Goal: Task Accomplishment & Management: Use online tool/utility

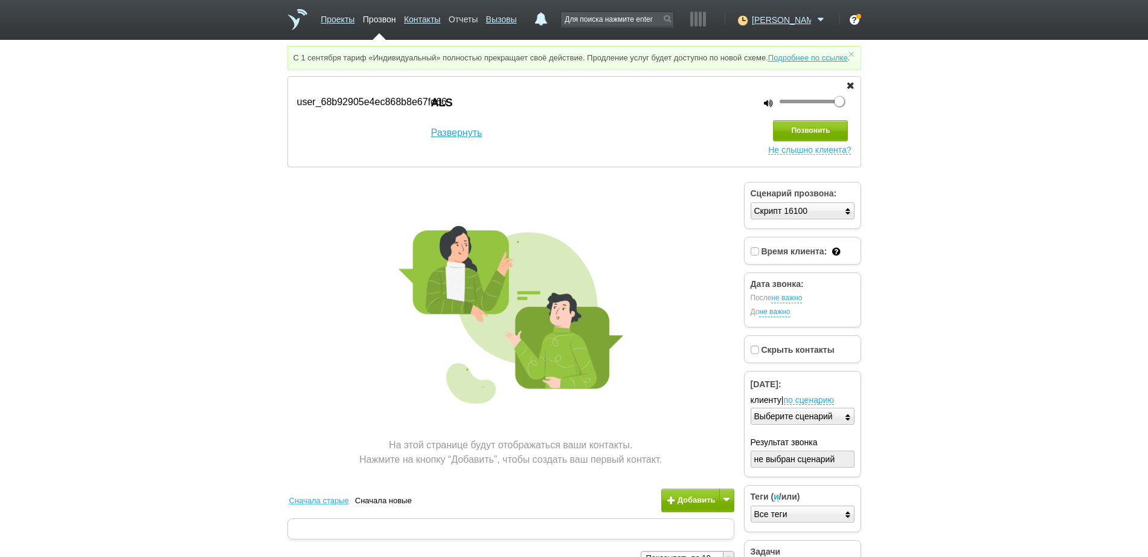
click at [478, 25] on link "Отчеты" at bounding box center [463, 17] width 29 height 18
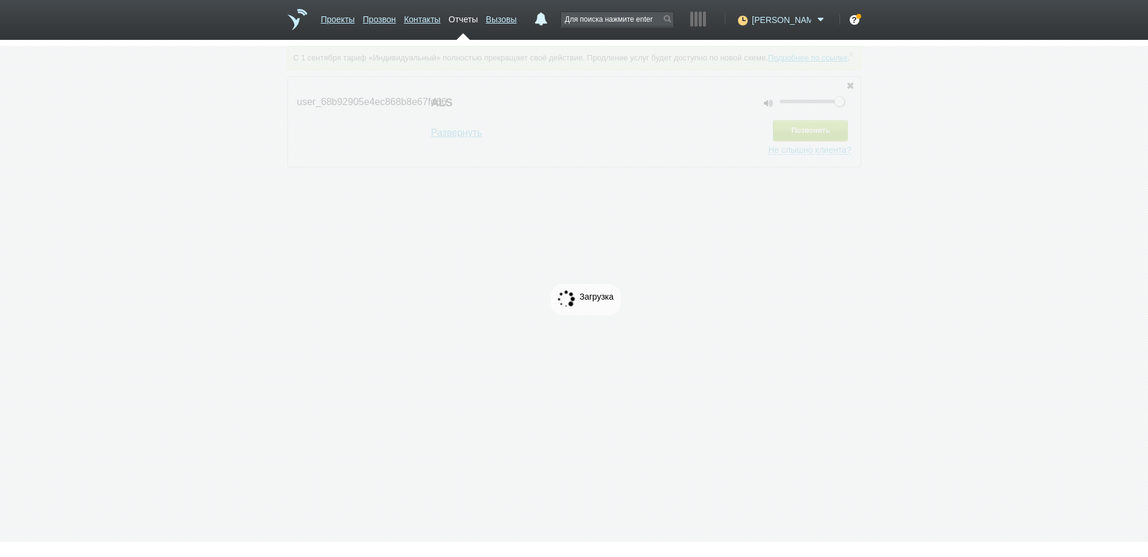
click at [788, 25] on span "[PERSON_NAME]" at bounding box center [781, 20] width 59 height 12
click at [749, 20] on icon at bounding box center [741, 20] width 16 height 12
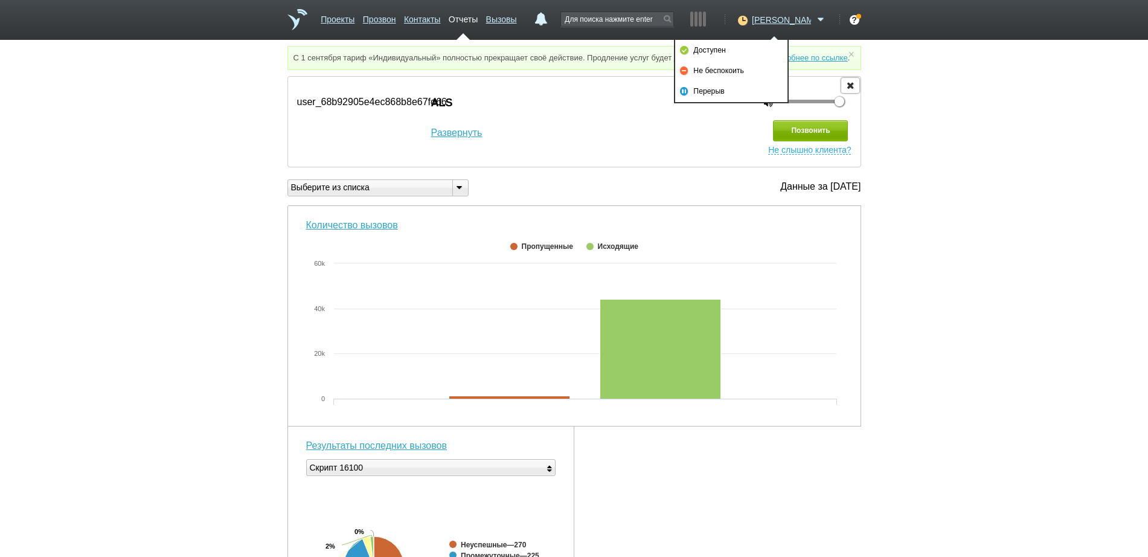
click at [849, 89] on icon "button" at bounding box center [849, 84] width 13 height 9
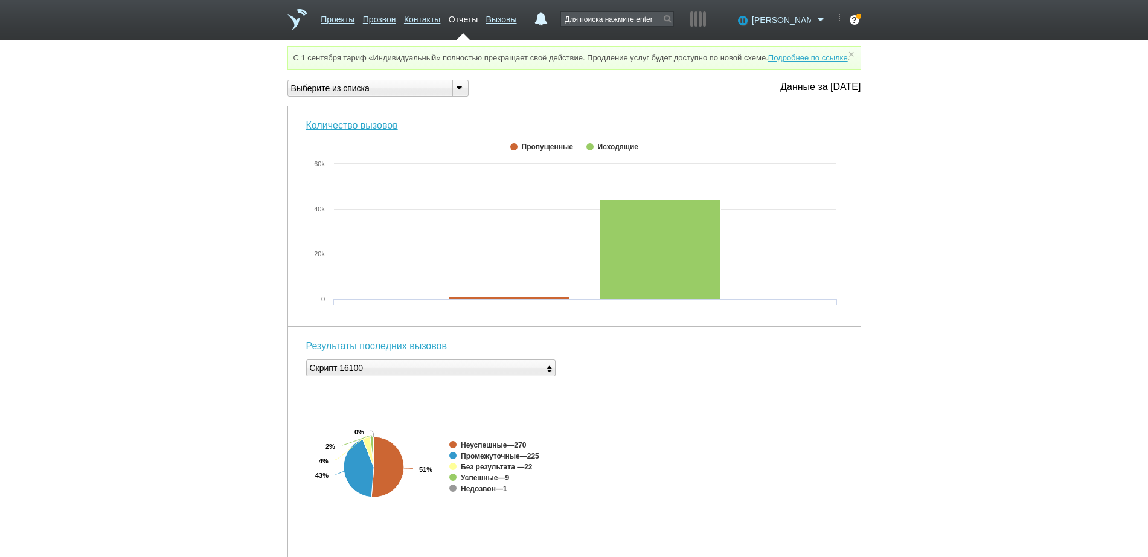
click at [371, 95] on div "Выберите из списка" at bounding box center [365, 88] width 155 height 13
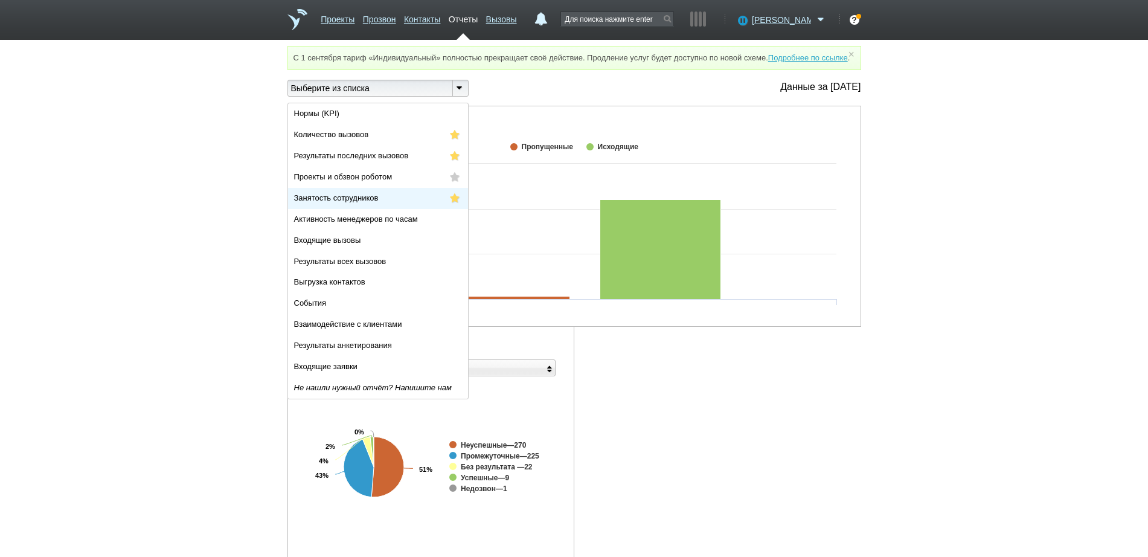
drag, startPoint x: 401, startPoint y: 222, endPoint x: 403, endPoint y: 211, distance: 10.4
click at [402, 217] on ul "Нормы (KPI) Количество вызовов Результаты последних вызовов Проекты и обзвон ро…" at bounding box center [378, 250] width 180 height 295
click at [403, 209] on li "Занятость сотрудников" at bounding box center [378, 198] width 180 height 21
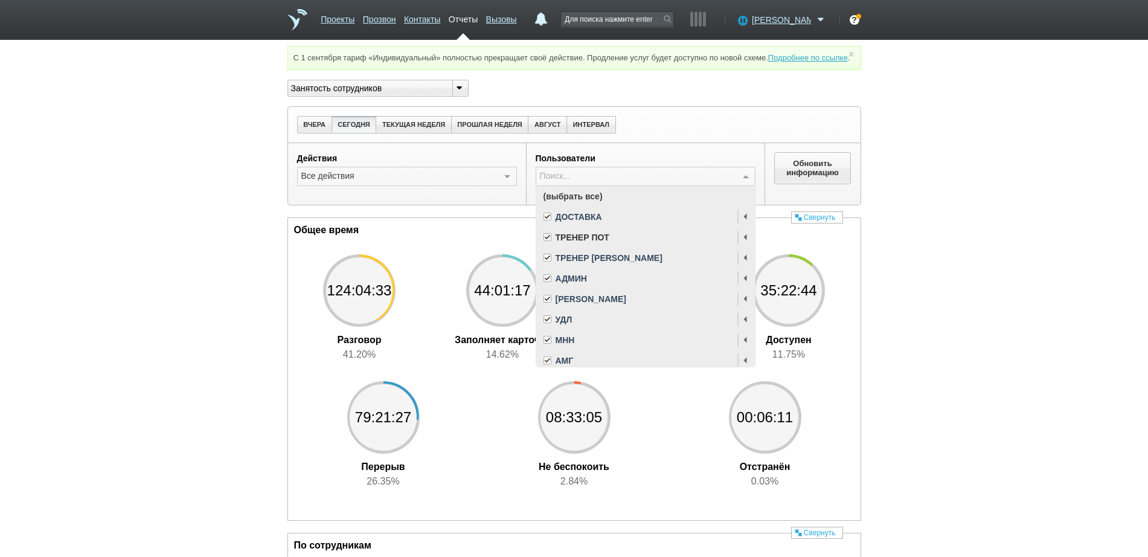
click at [570, 206] on span "(выбрать все)" at bounding box center [645, 196] width 219 height 21
click at [568, 365] on span "АМГ" at bounding box center [564, 360] width 18 height 8
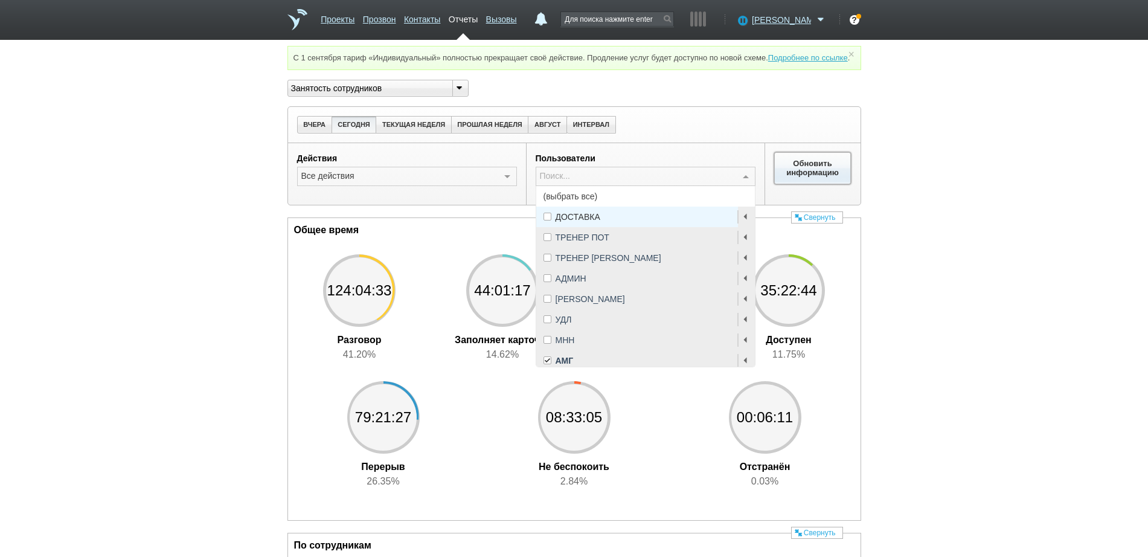
click at [808, 174] on button "Обновить информацию" at bounding box center [812, 167] width 77 height 31
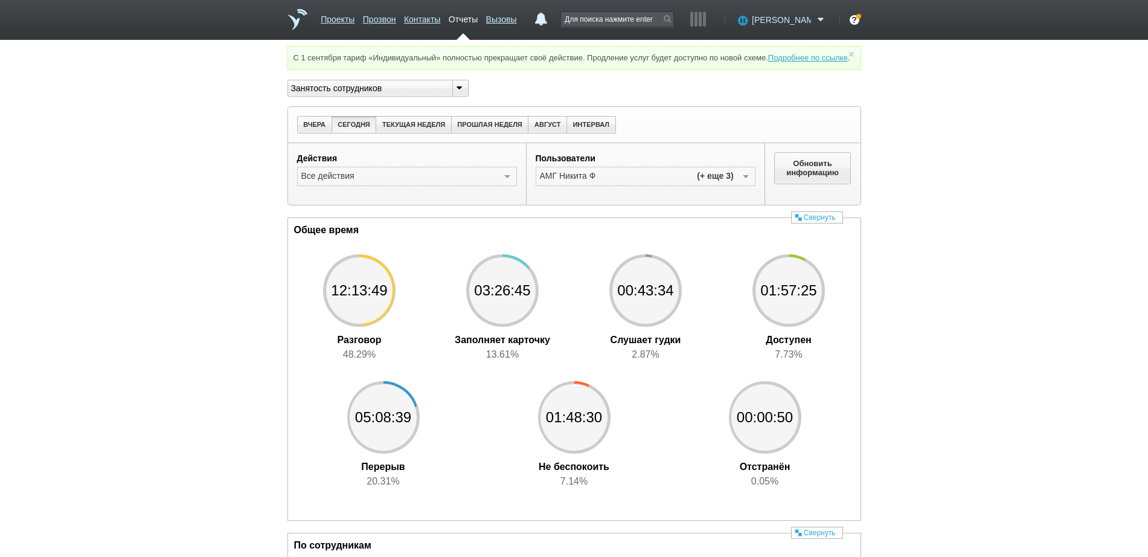
click at [803, 22] on span "[PERSON_NAME]" at bounding box center [781, 20] width 59 height 12
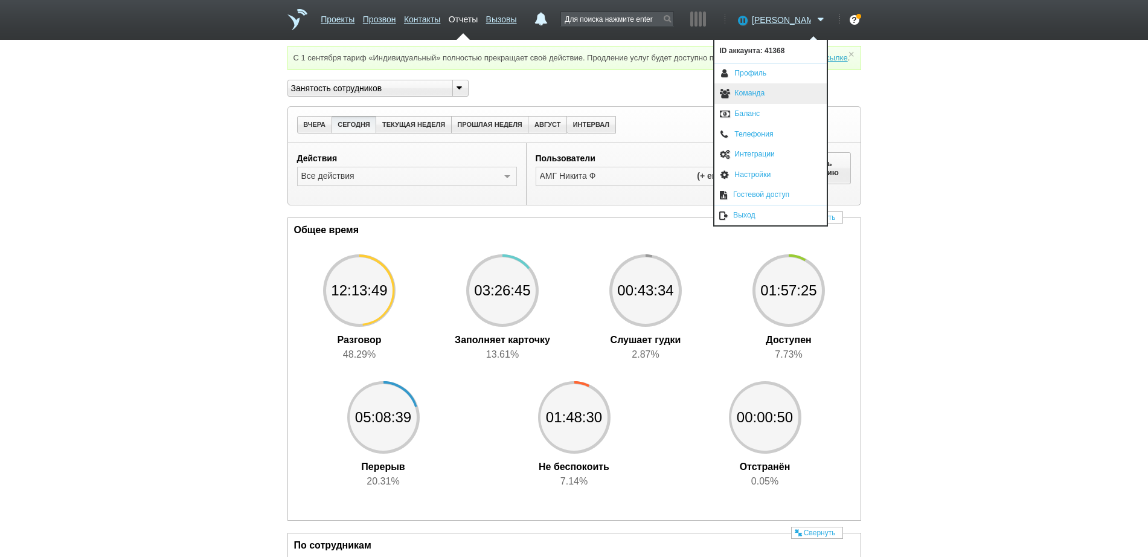
click at [767, 100] on link "Команда" at bounding box center [770, 93] width 112 height 21
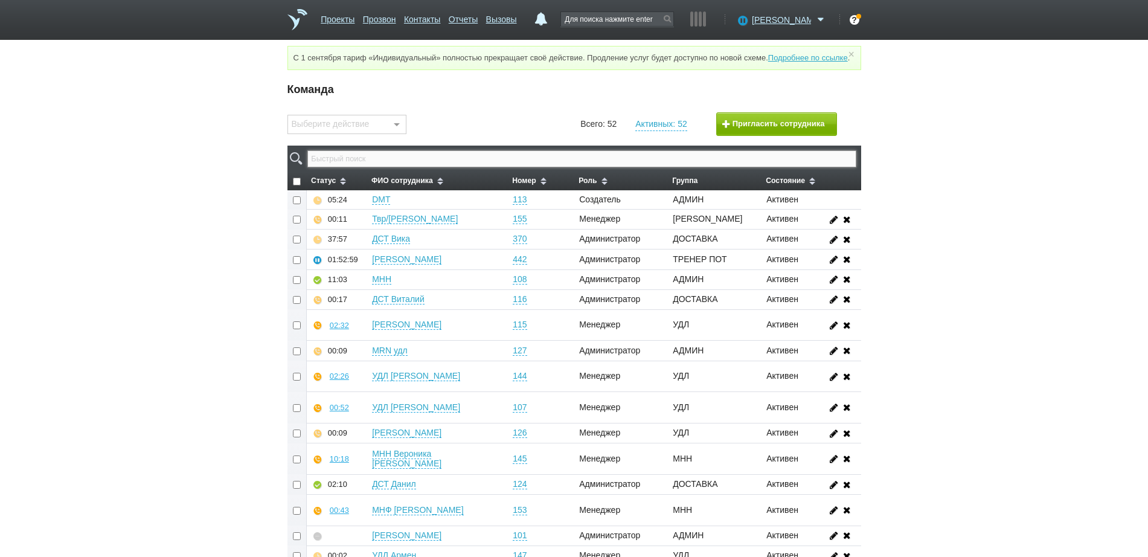
click at [496, 167] on input "text" at bounding box center [581, 158] width 548 height 17
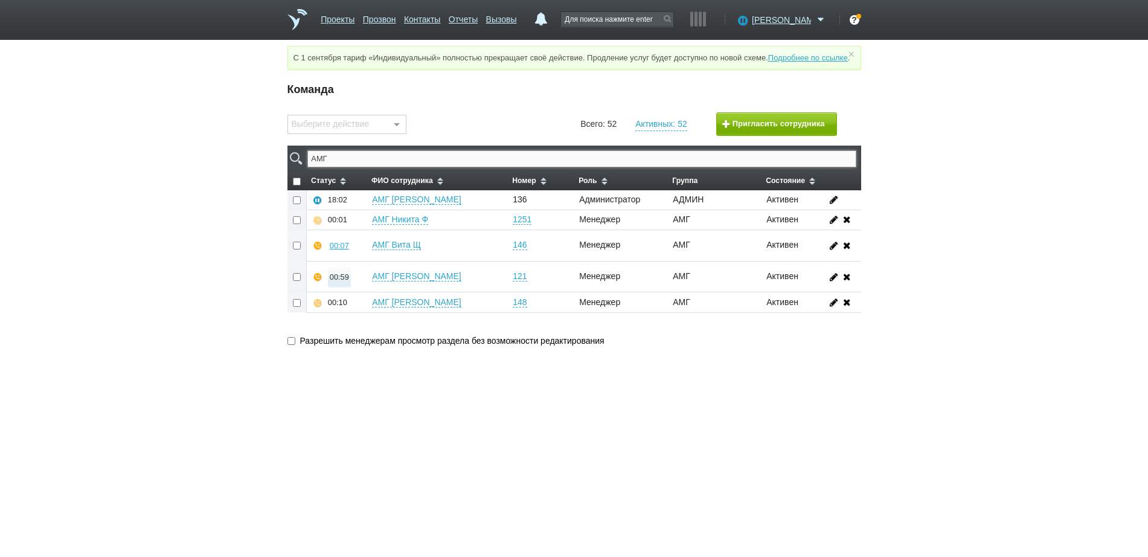
type input "АМГ"
click at [336, 281] on div "00:59" at bounding box center [339, 276] width 19 height 9
click at [356, 240] on button "Прослушать" at bounding box center [375, 233] width 94 height 21
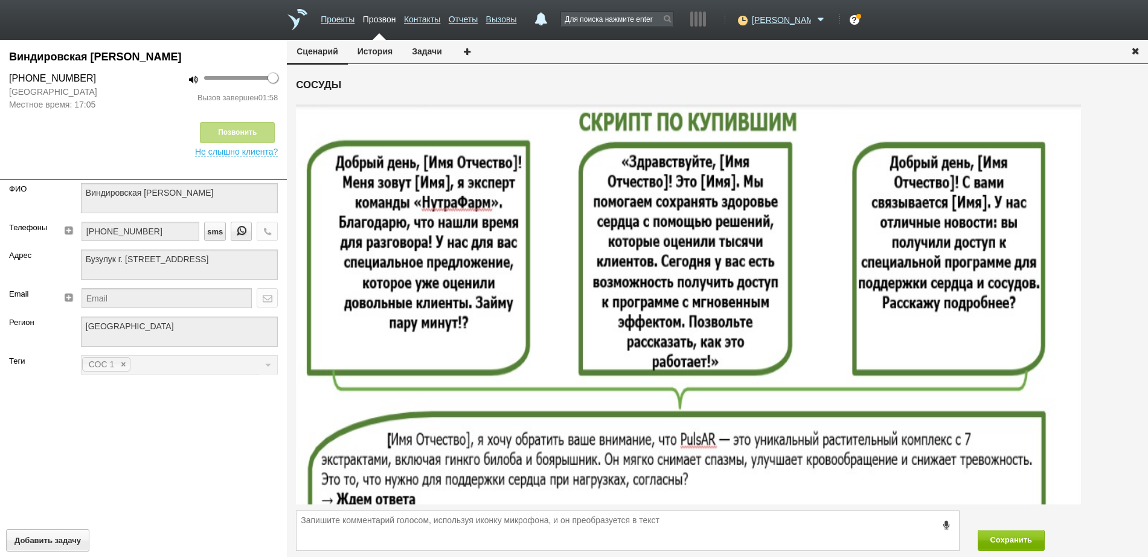
click at [1133, 52] on icon "button" at bounding box center [1134, 50] width 13 height 9
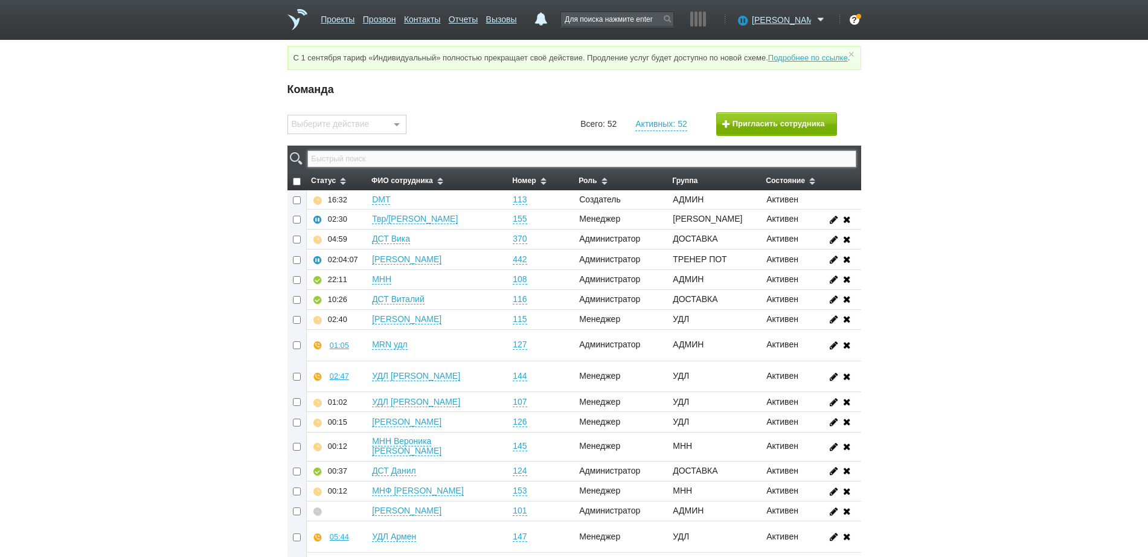
click at [464, 167] on input "text" at bounding box center [581, 158] width 548 height 17
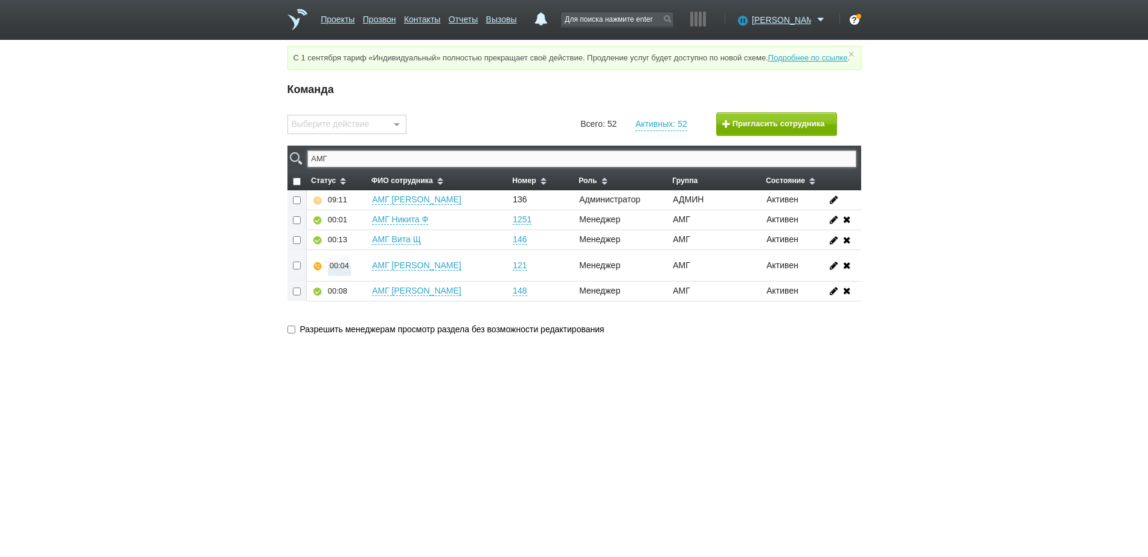
type input "АМГ"
click at [333, 270] on div "00:04" at bounding box center [339, 265] width 19 height 9
click at [359, 232] on button "Прослушать" at bounding box center [375, 222] width 94 height 21
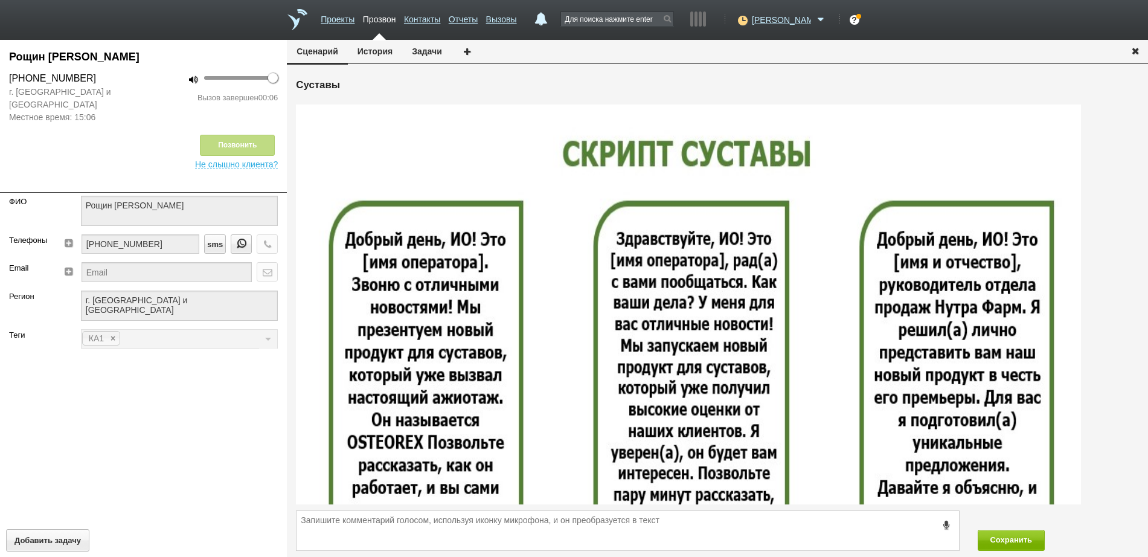
click at [1141, 50] on icon "button" at bounding box center [1134, 50] width 13 height 9
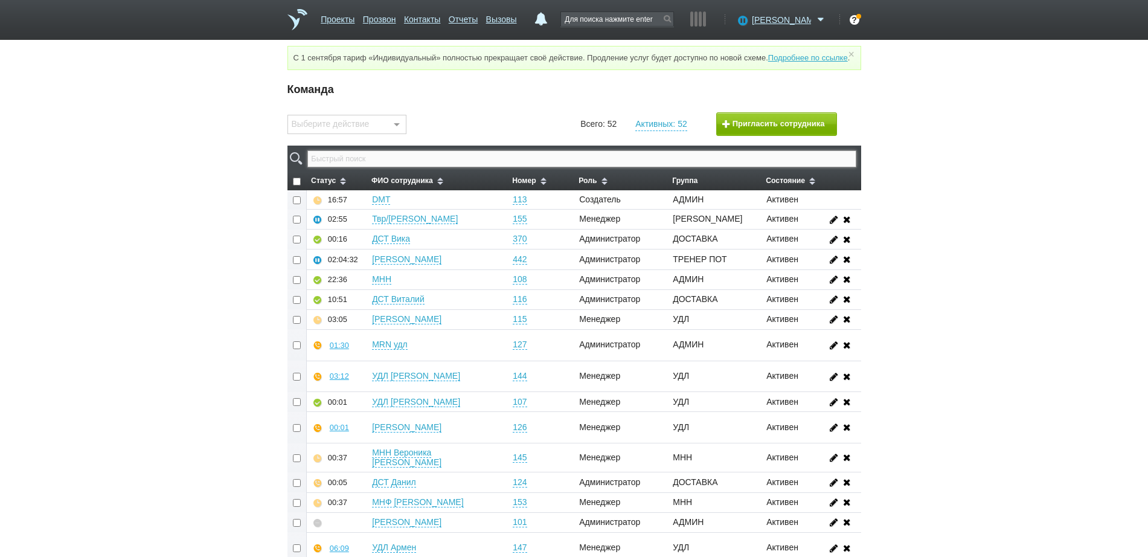
click at [709, 164] on input "text" at bounding box center [581, 158] width 548 height 17
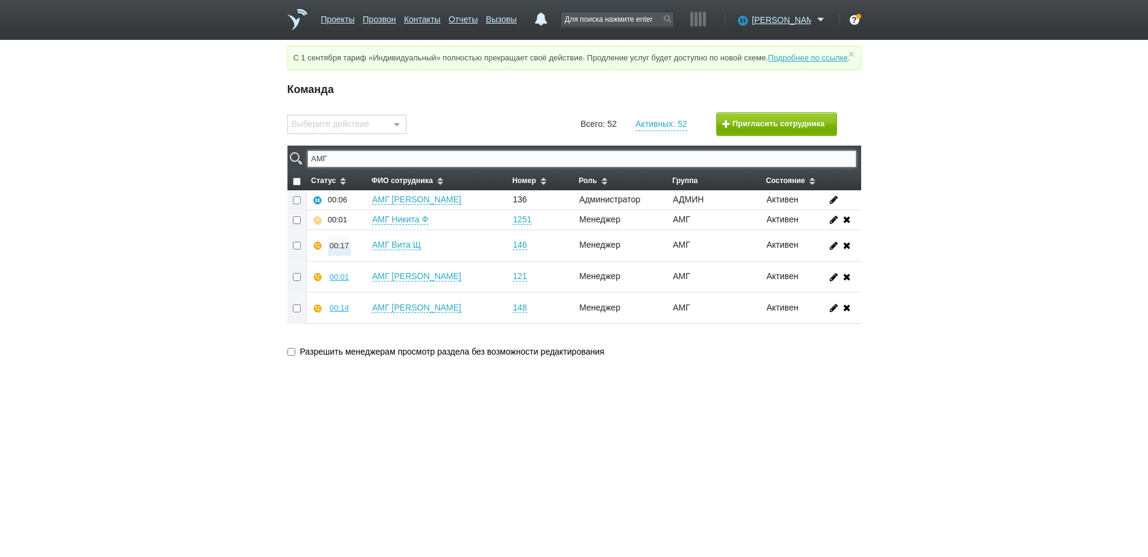
type input "АМГ"
click at [337, 250] on div "00:17" at bounding box center [339, 245] width 19 height 9
click at [366, 212] on button "Прослушать" at bounding box center [375, 202] width 94 height 21
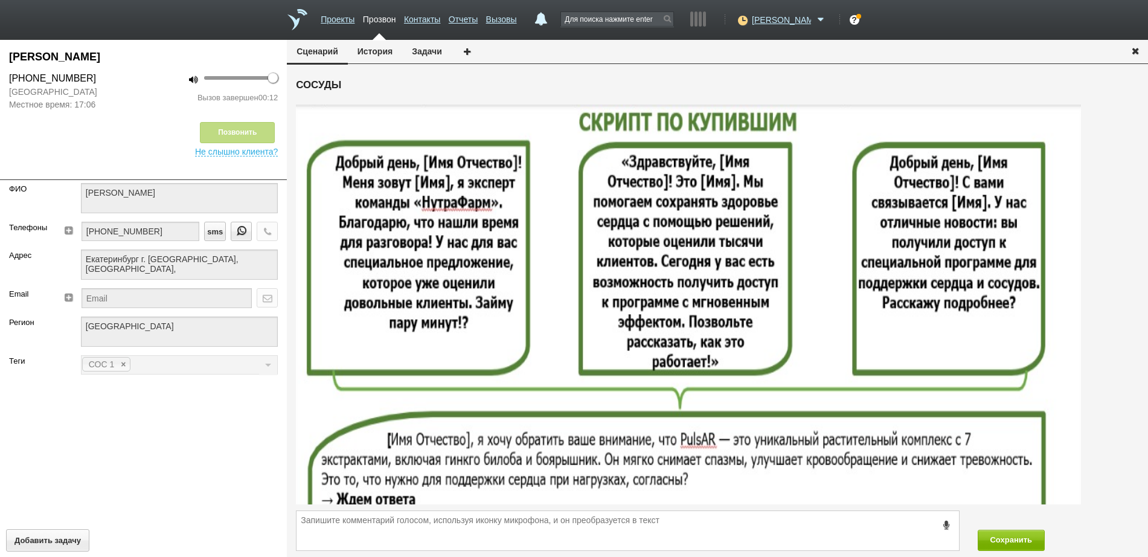
click at [1136, 47] on icon "button" at bounding box center [1134, 50] width 13 height 9
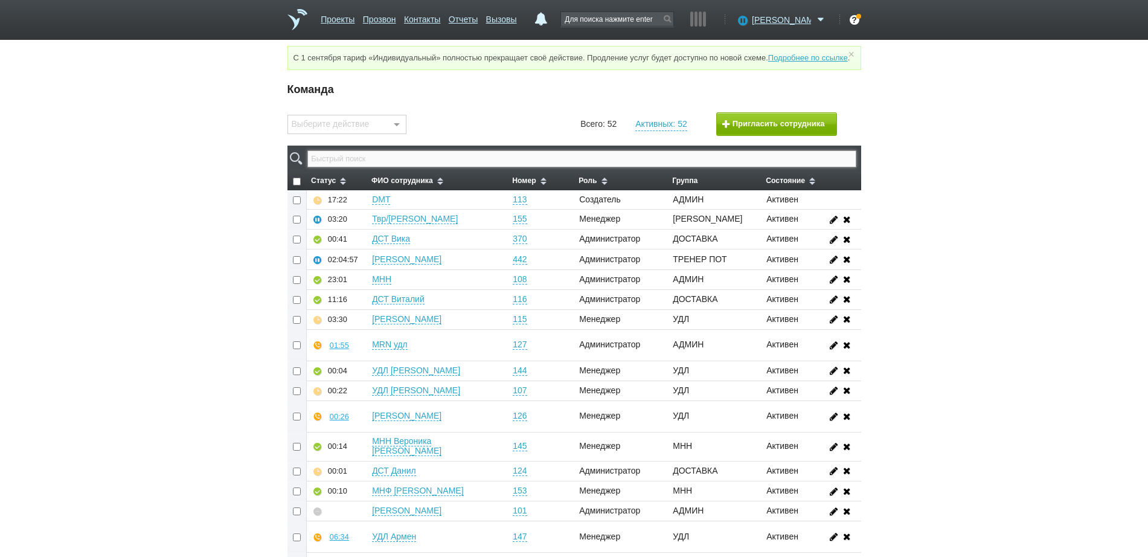
click at [593, 167] on input "text" at bounding box center [581, 158] width 548 height 17
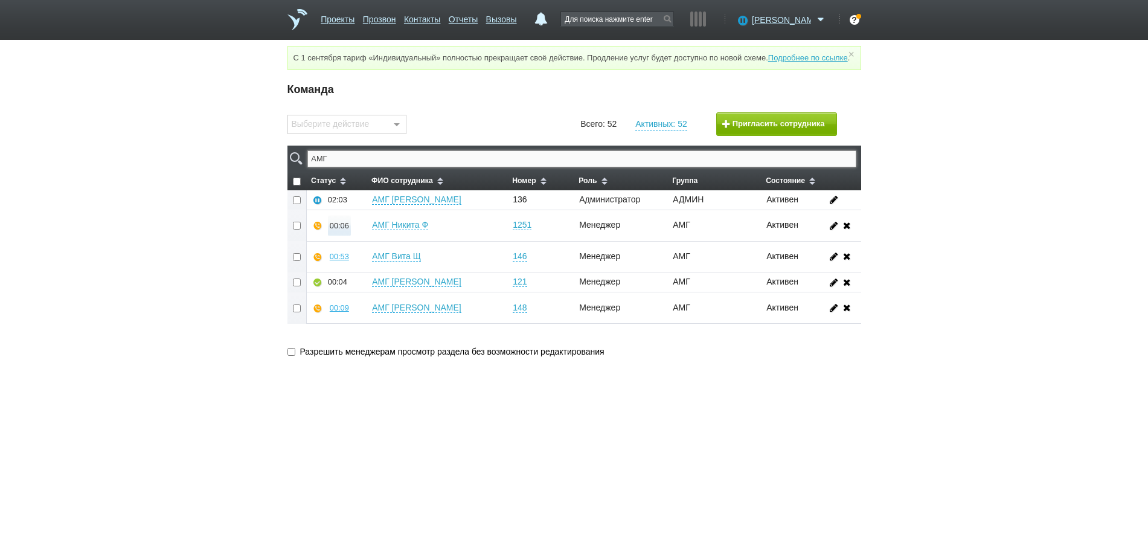
type input "АМГ"
click at [333, 231] on button "00:06" at bounding box center [339, 225] width 23 height 21
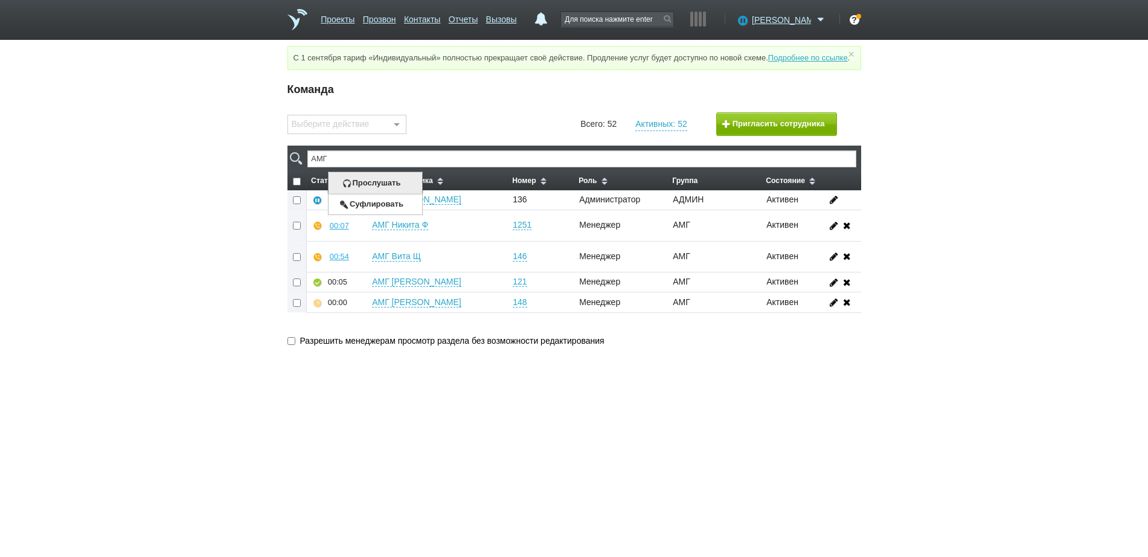
click at [359, 191] on button "Прослушать" at bounding box center [375, 182] width 94 height 21
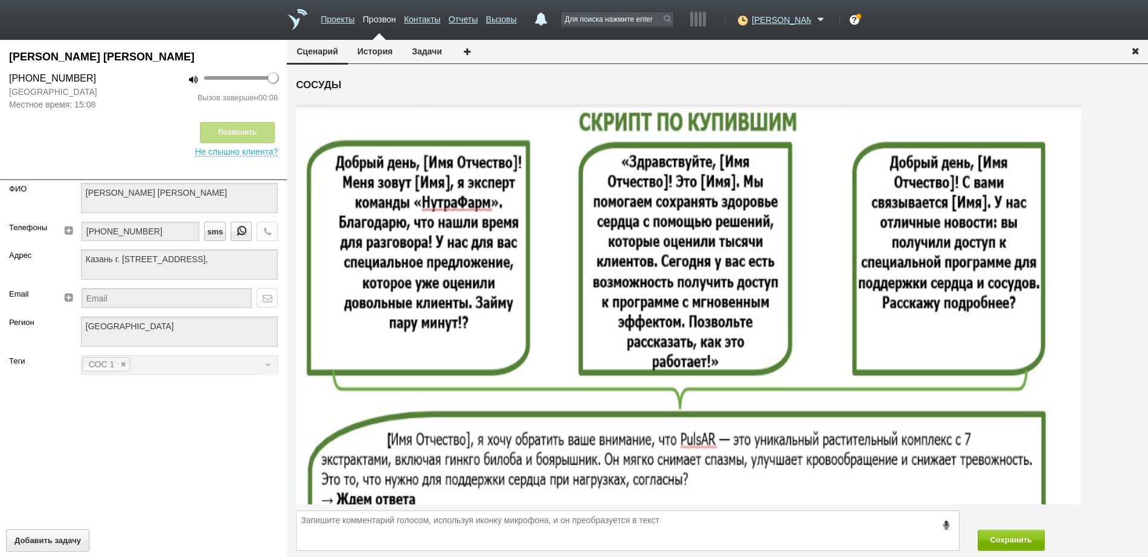
click at [1136, 50] on icon "button" at bounding box center [1134, 50] width 13 height 9
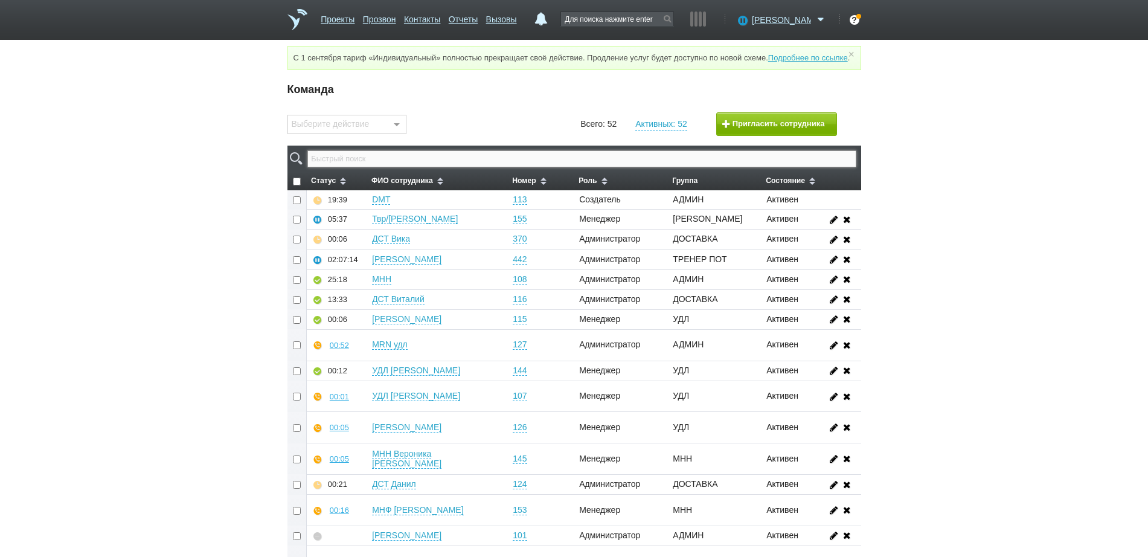
click at [410, 167] on input "text" at bounding box center [581, 158] width 548 height 17
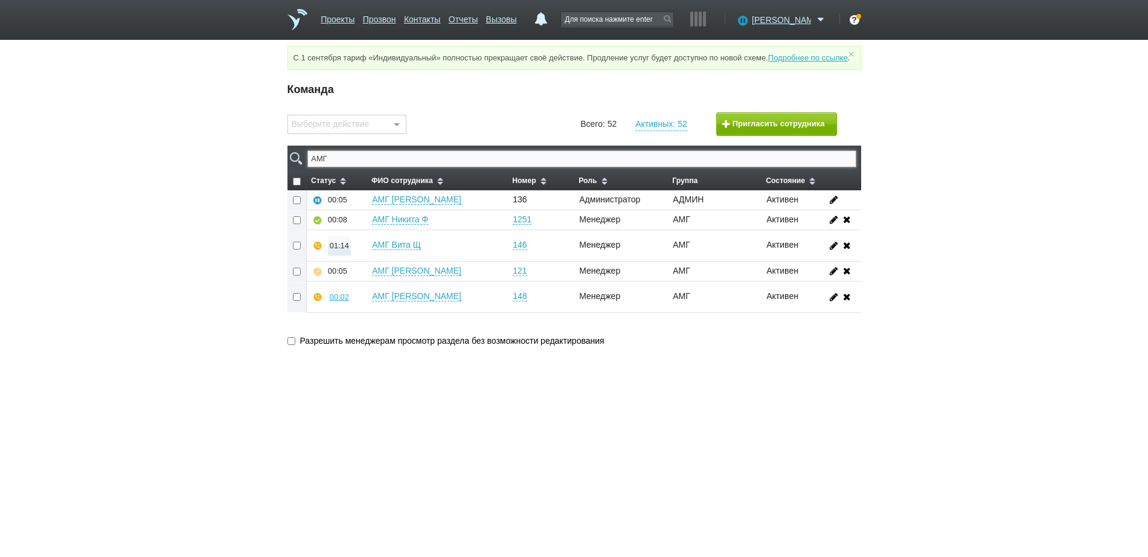
type input "АМГ"
click at [345, 250] on div "01:14" at bounding box center [339, 245] width 19 height 9
click at [368, 208] on button "Прослушать" at bounding box center [375, 202] width 94 height 21
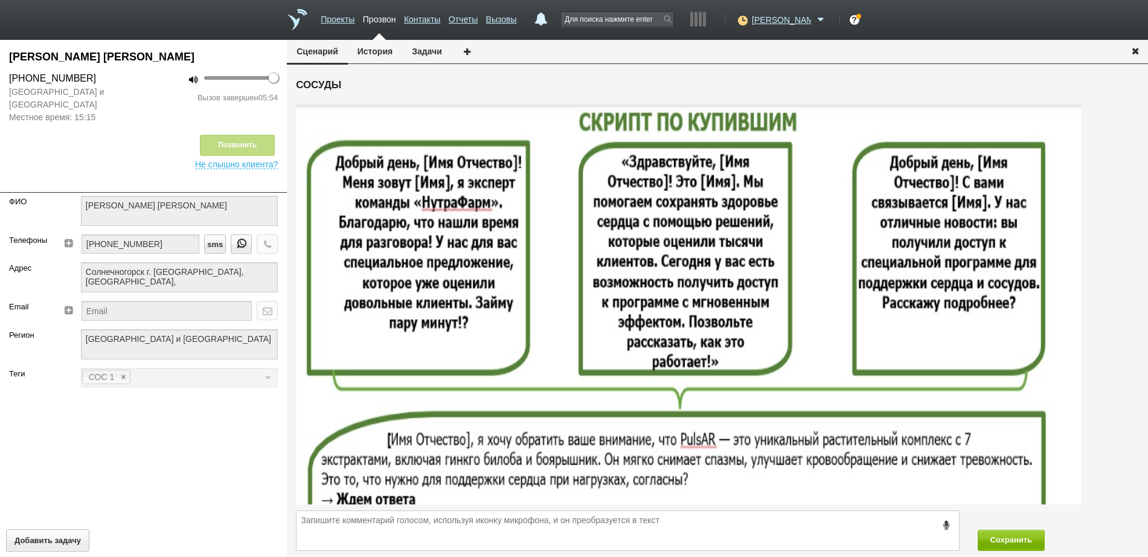
click at [1136, 49] on icon "button" at bounding box center [1134, 50] width 13 height 9
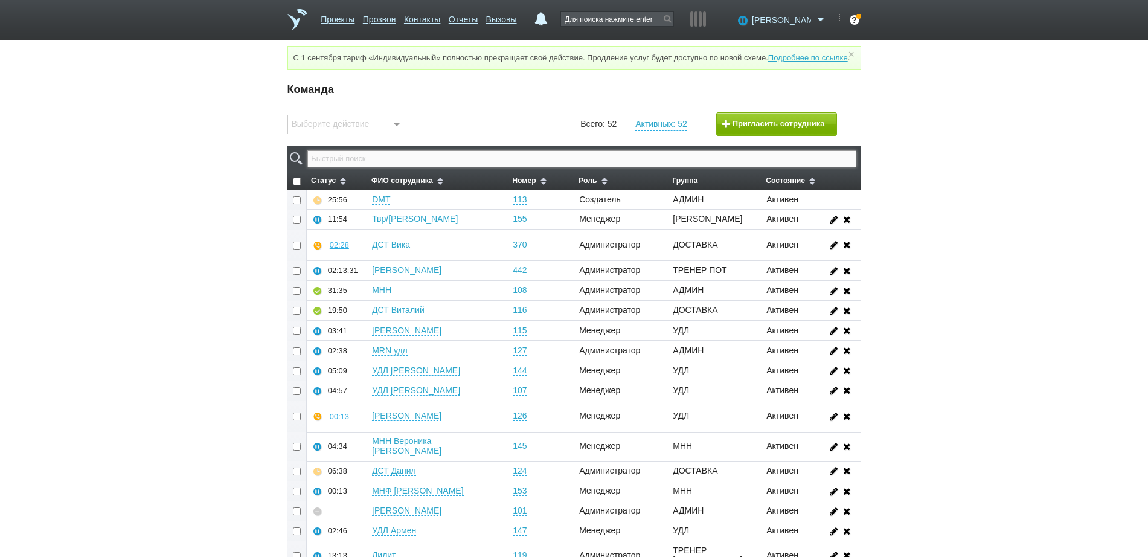
click at [595, 167] on input "text" at bounding box center [581, 158] width 548 height 17
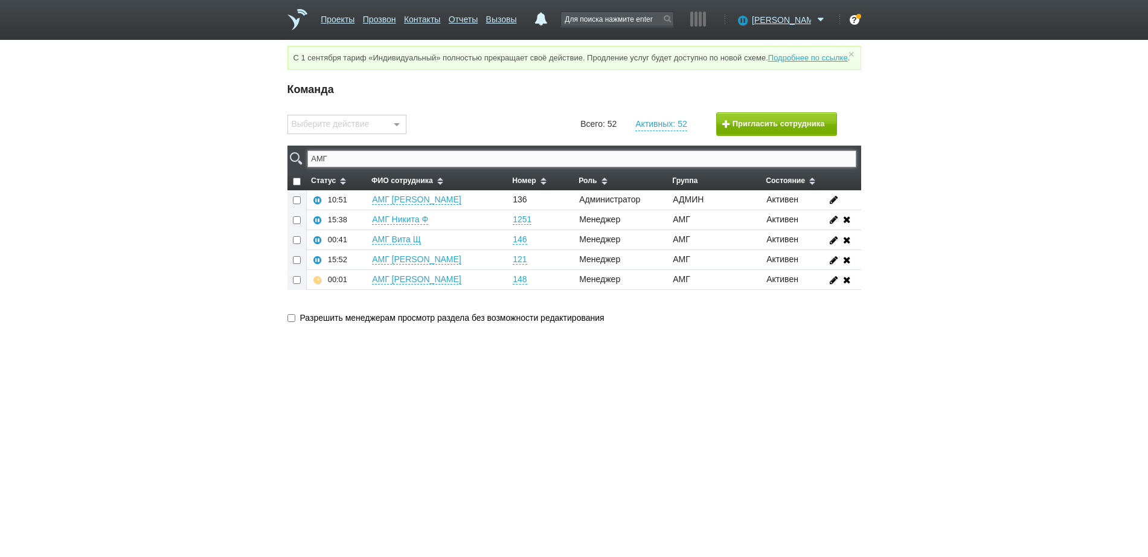
type input "АМГ"
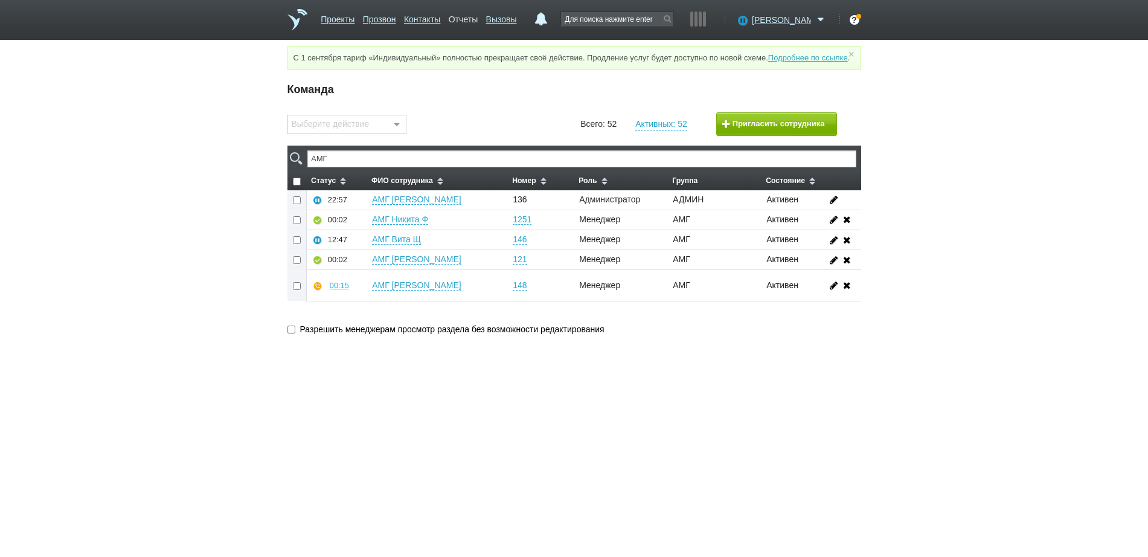
click at [478, 19] on link "Отчеты" at bounding box center [463, 17] width 29 height 18
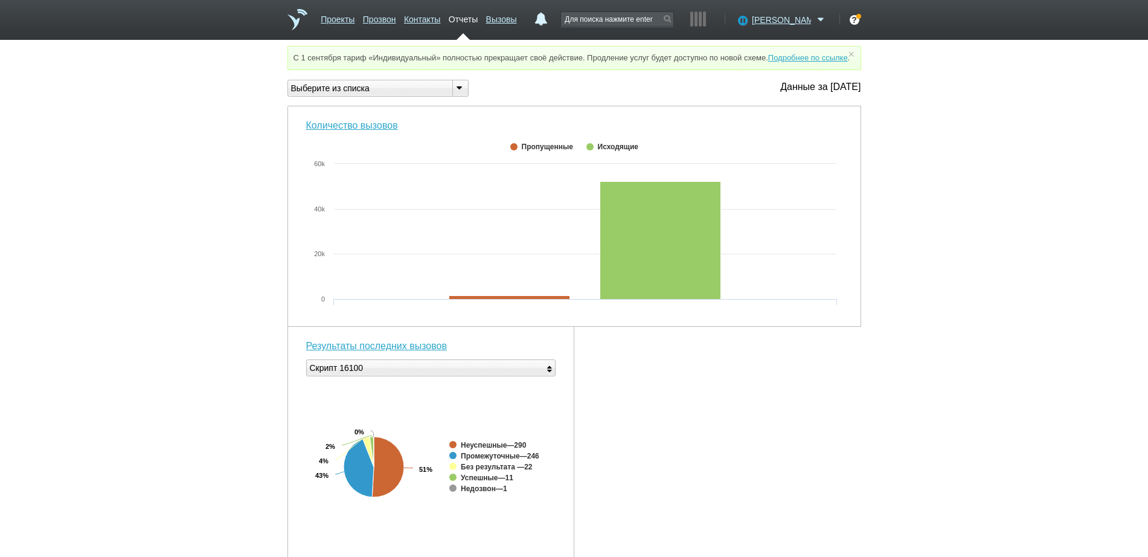
click at [417, 95] on div "Выберите из списка" at bounding box center [365, 88] width 155 height 13
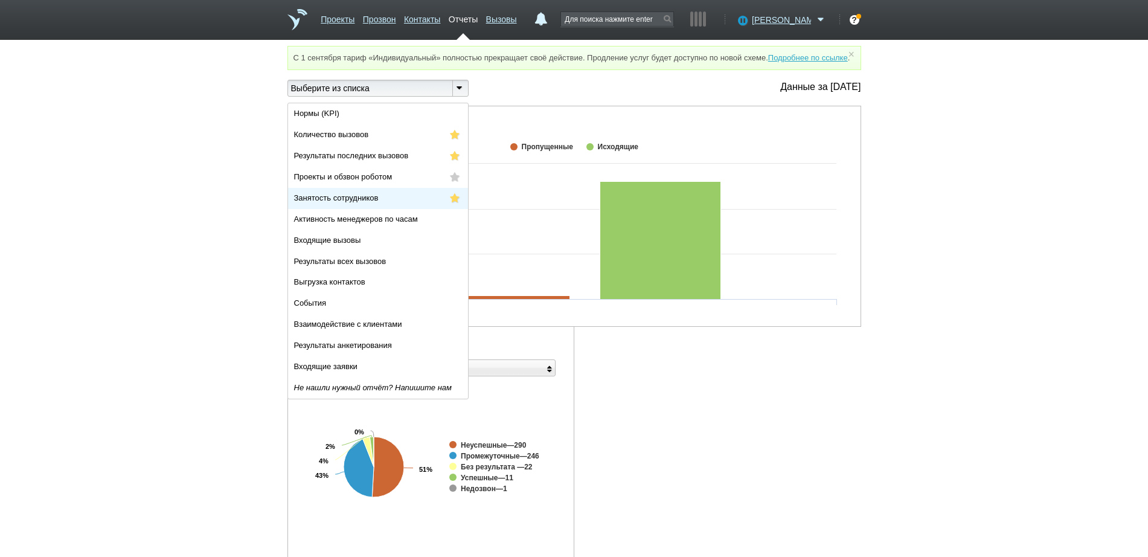
click at [412, 208] on li "Занятость сотрудников" at bounding box center [378, 198] width 180 height 21
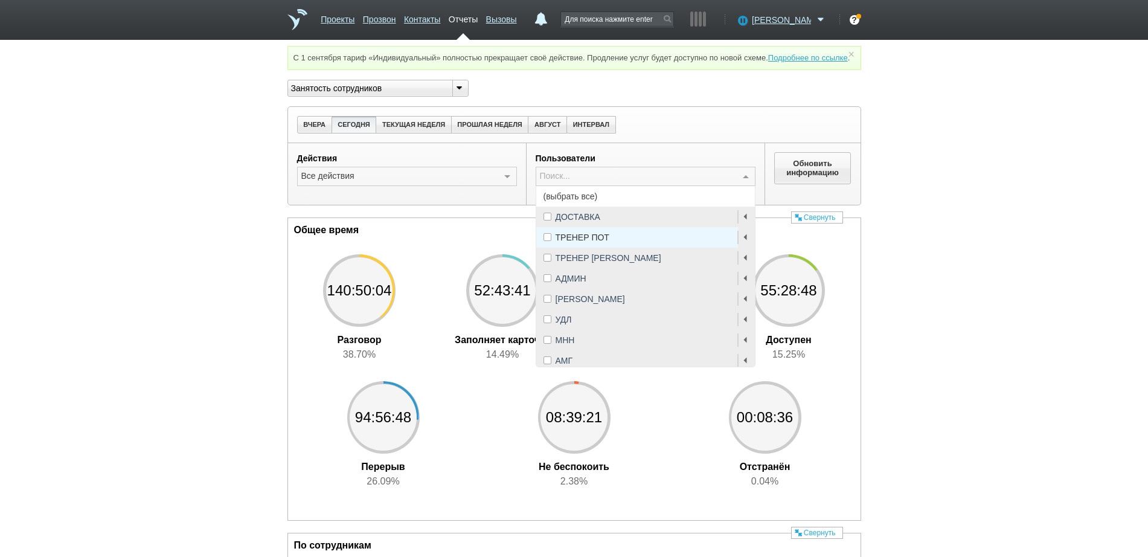
click at [548, 206] on span "(выбрать все)" at bounding box center [645, 196] width 219 height 21
click at [557, 371] on span "АМГ" at bounding box center [645, 360] width 219 height 21
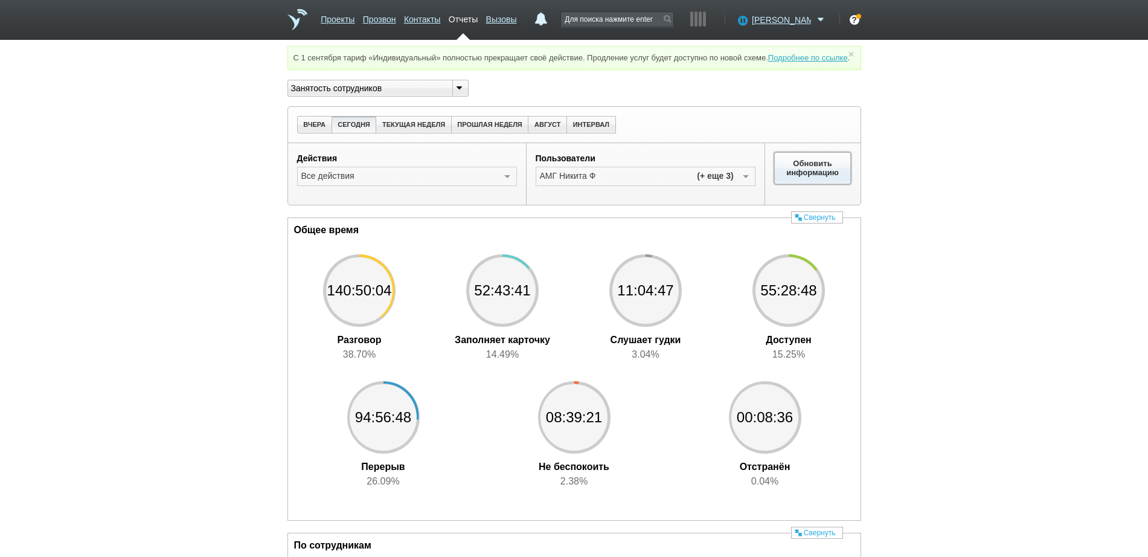
click at [812, 177] on button "Обновить информацию" at bounding box center [812, 167] width 77 height 31
click at [796, 23] on span "[PERSON_NAME]" at bounding box center [781, 20] width 59 height 12
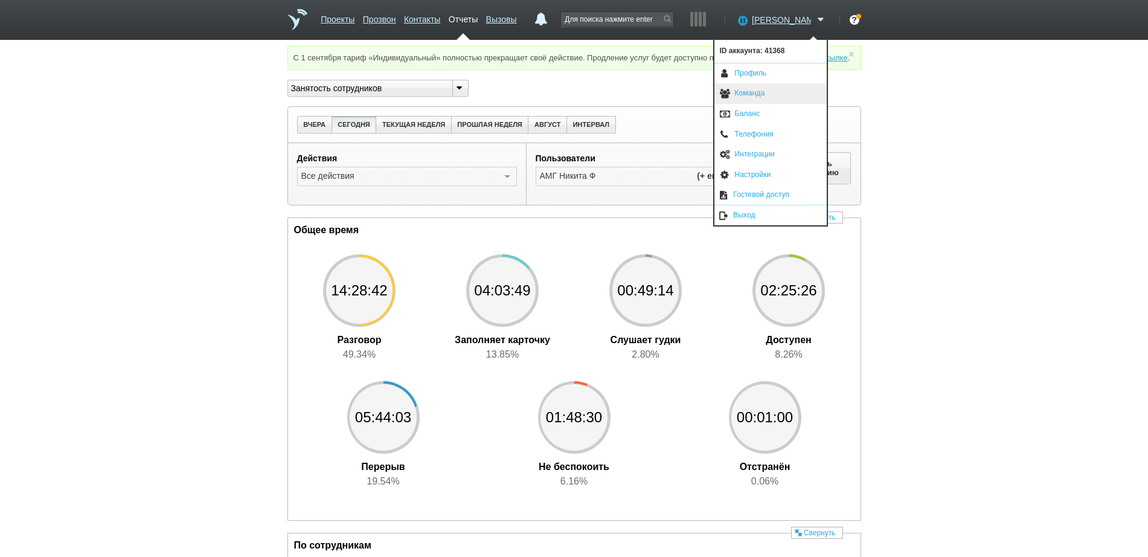
click at [751, 97] on link "Команда" at bounding box center [770, 93] width 112 height 21
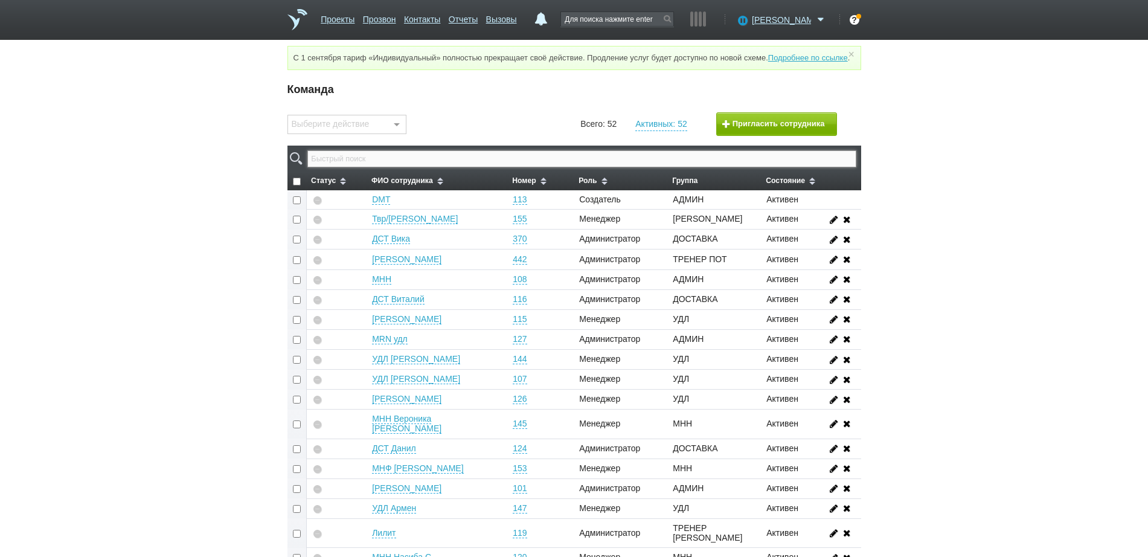
click at [458, 167] on input "text" at bounding box center [581, 158] width 548 height 17
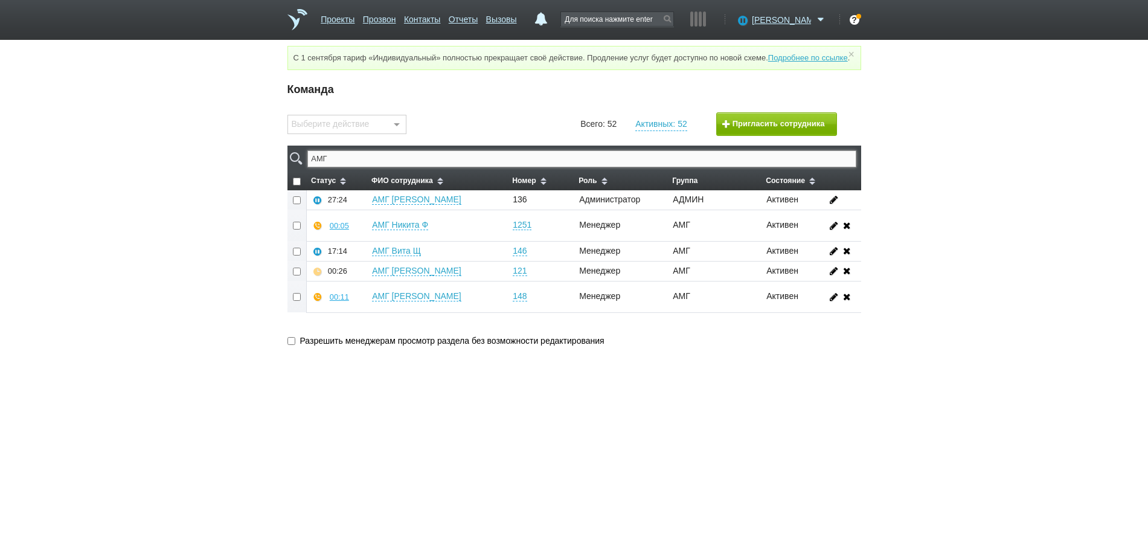
type input "АМГ"
click at [337, 230] on div "00:02" at bounding box center [339, 225] width 19 height 9
click at [353, 187] on button "Прослушать" at bounding box center [375, 182] width 94 height 21
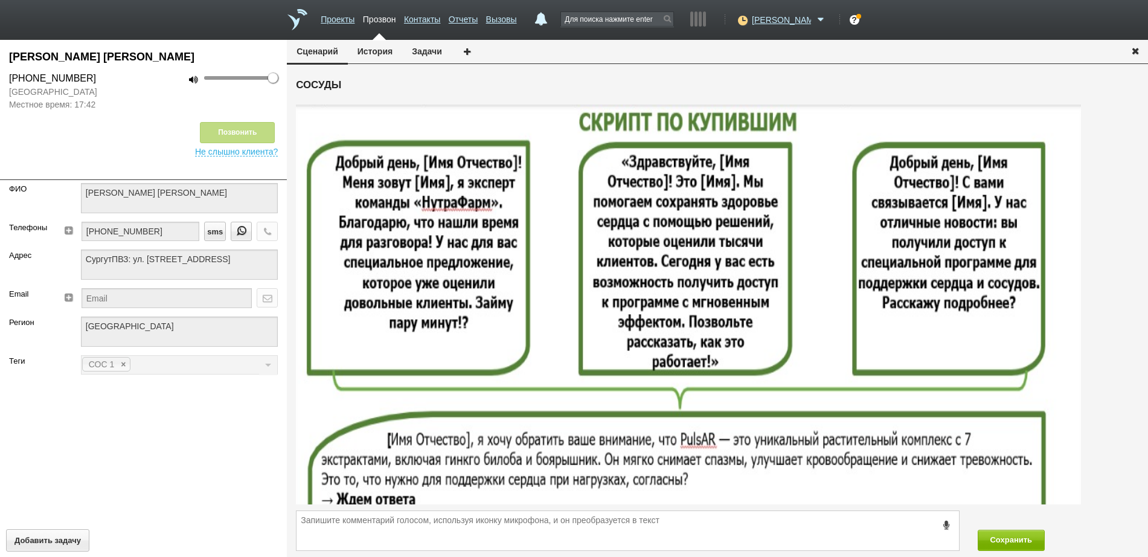
click at [1131, 51] on icon "button" at bounding box center [1134, 50] width 13 height 9
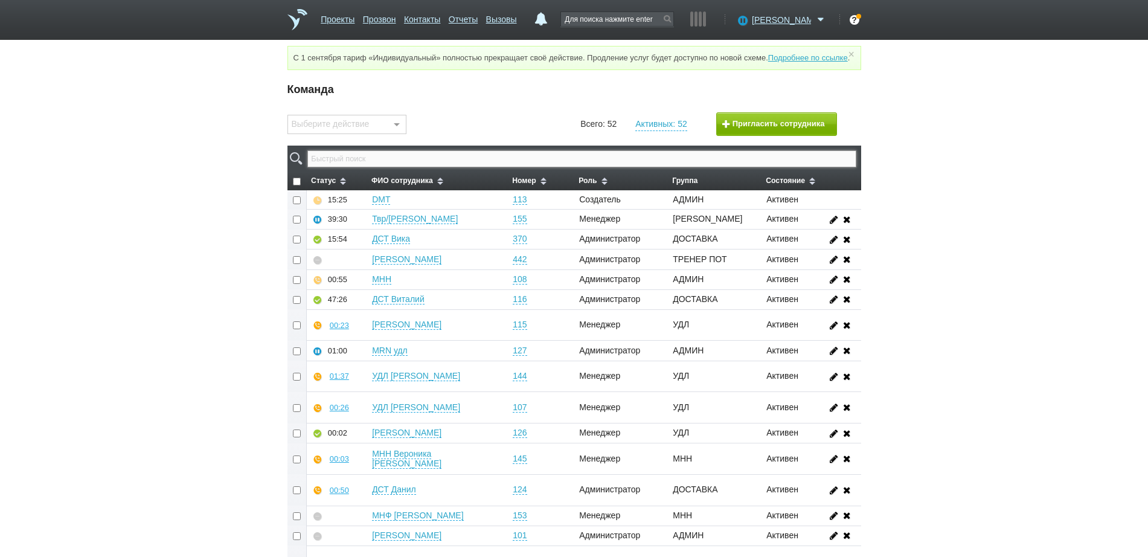
click at [398, 167] on input "text" at bounding box center [581, 158] width 548 height 17
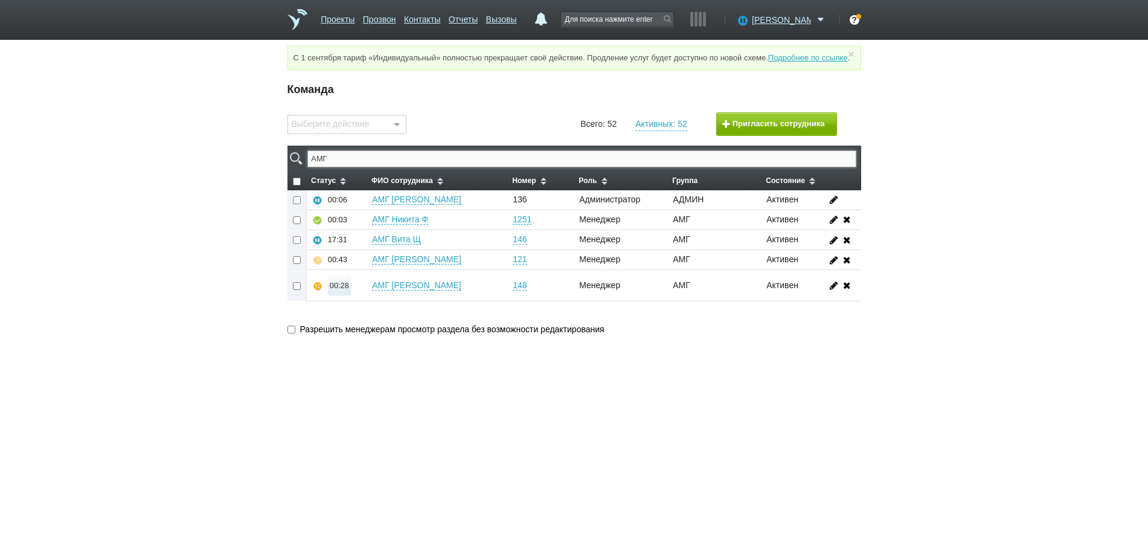
type input "АМГ"
click at [334, 290] on div "00:28" at bounding box center [339, 285] width 19 height 9
click at [350, 253] on button "Прослушать" at bounding box center [375, 242] width 94 height 21
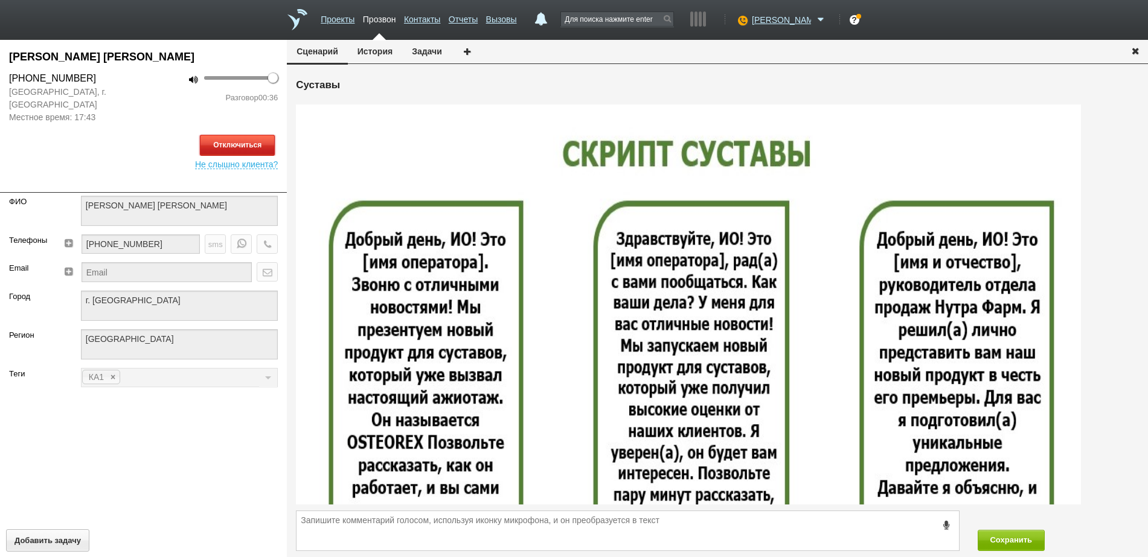
click at [239, 141] on button "Отключиться" at bounding box center [237, 145] width 75 height 21
click at [1137, 48] on icon "button" at bounding box center [1134, 50] width 13 height 9
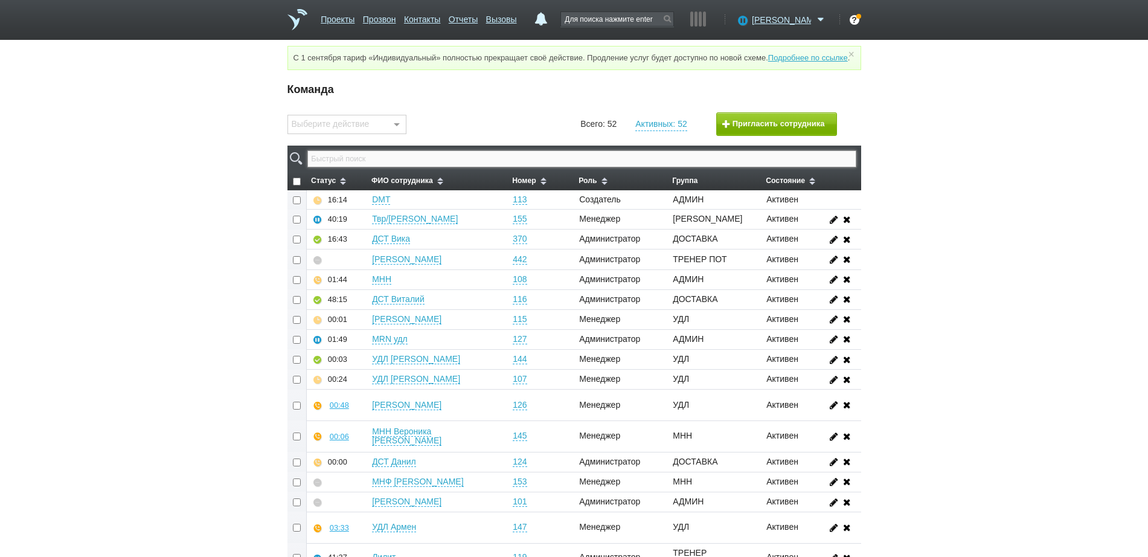
click at [612, 167] on input "text" at bounding box center [581, 158] width 548 height 17
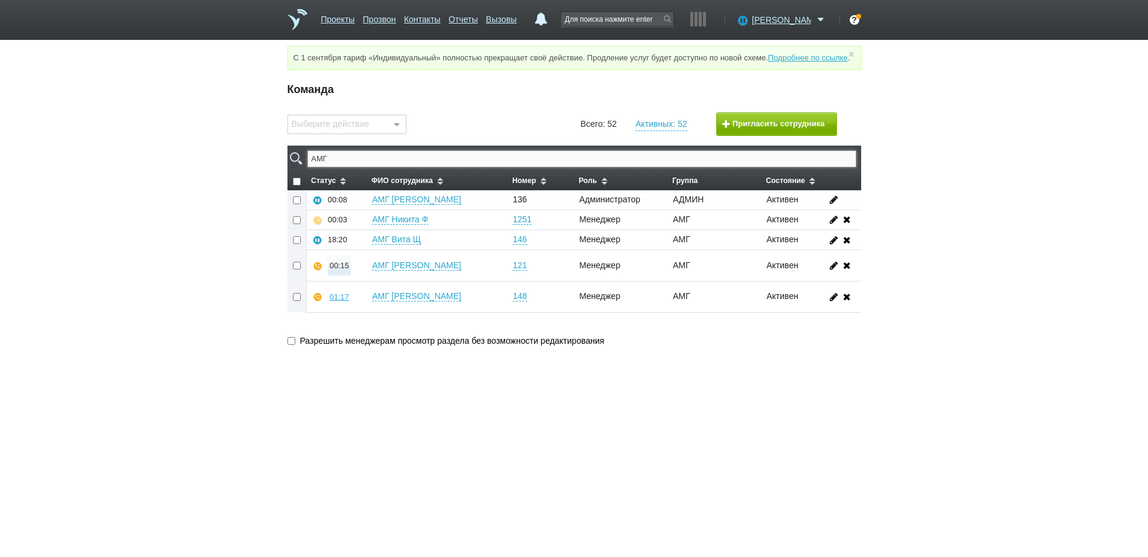
type input "АМГ"
click at [340, 270] on div "00:15" at bounding box center [339, 265] width 19 height 9
click at [357, 232] on button "Прослушать" at bounding box center [375, 222] width 94 height 21
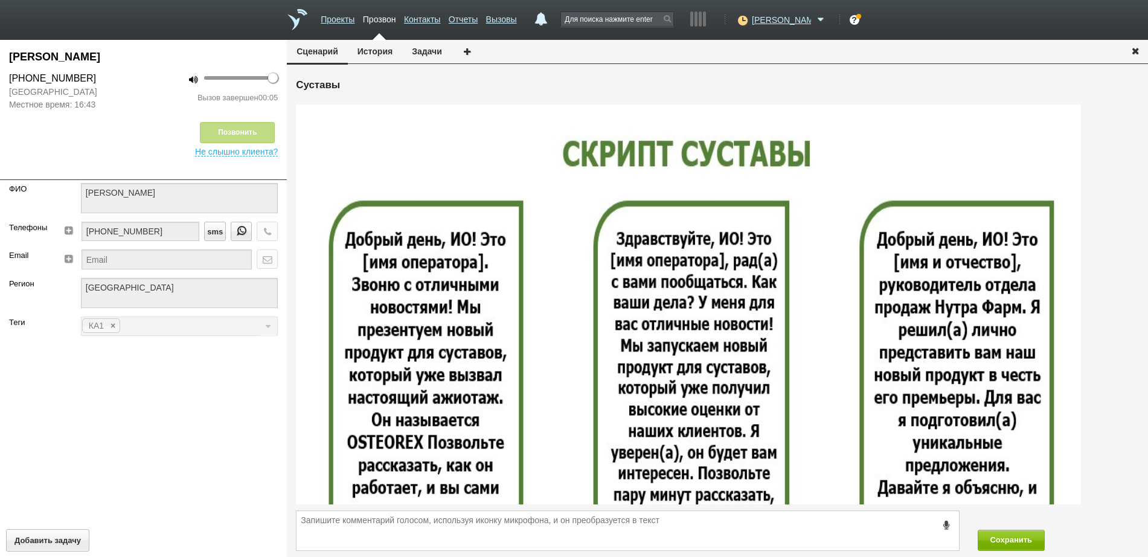
click at [1133, 43] on button "button" at bounding box center [1134, 51] width 25 height 22
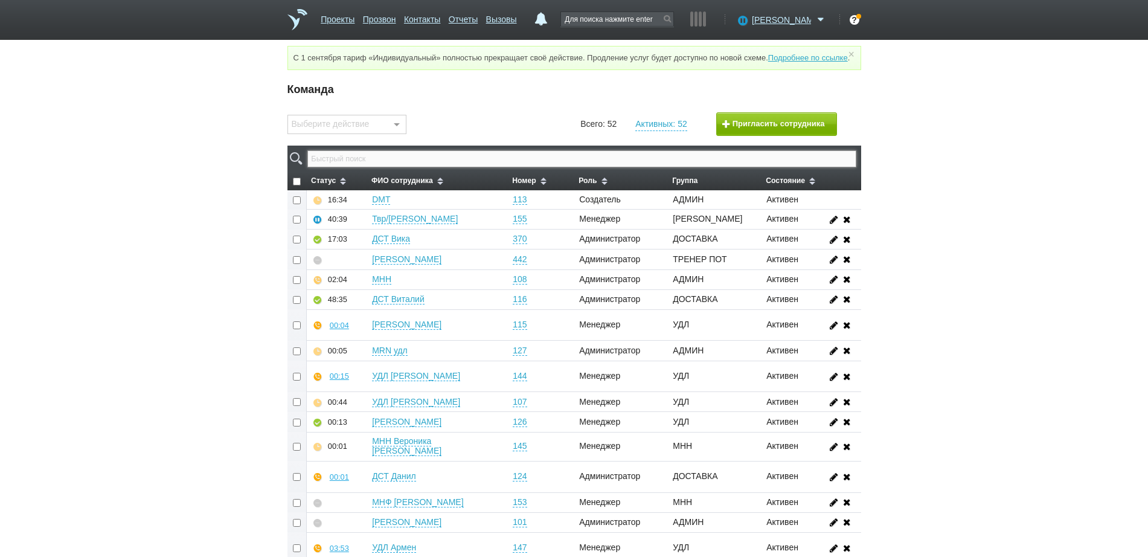
click at [714, 165] on input "text" at bounding box center [581, 158] width 548 height 17
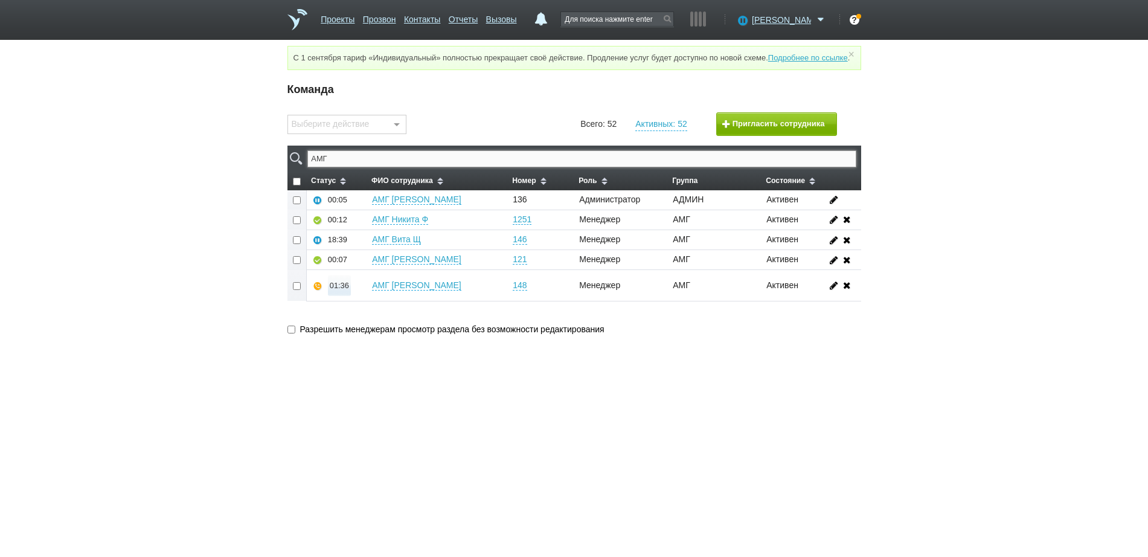
type input "АМГ"
click at [341, 290] on div "01:36" at bounding box center [339, 285] width 19 height 9
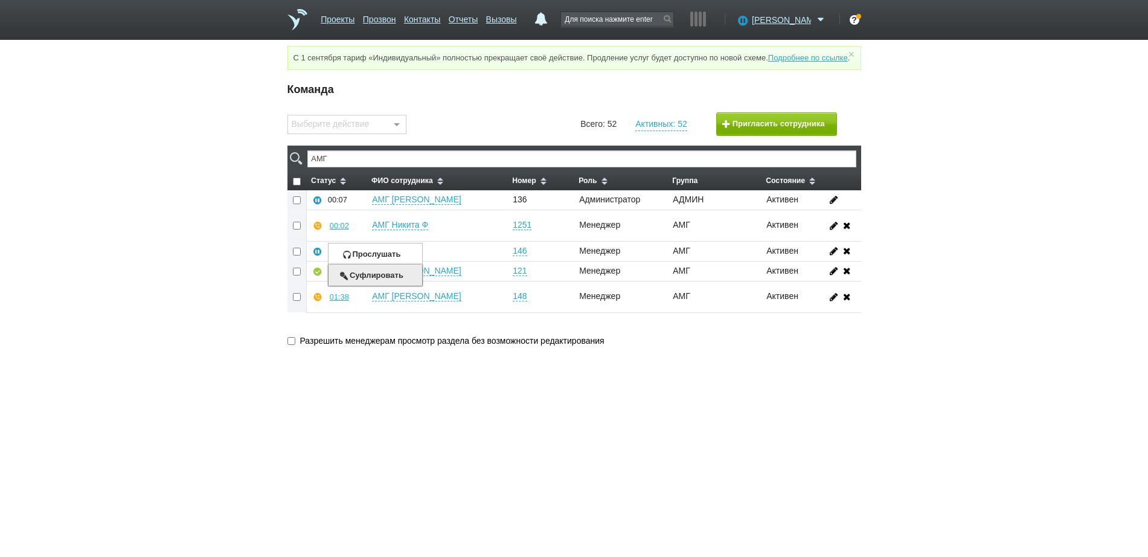
click at [357, 284] on button "Суфлировать" at bounding box center [375, 274] width 94 height 21
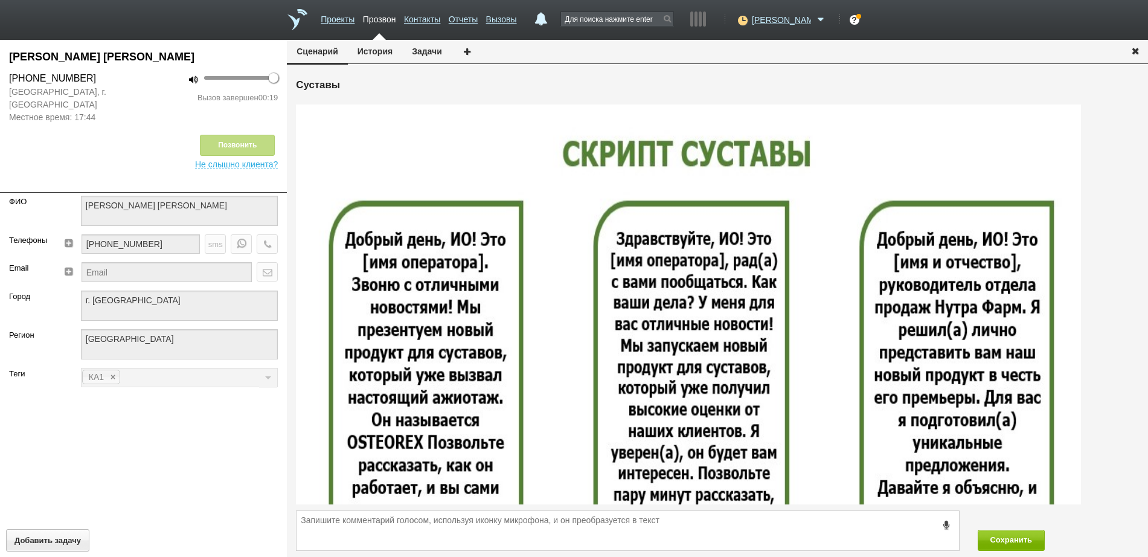
click at [1132, 48] on icon "button" at bounding box center [1134, 50] width 13 height 9
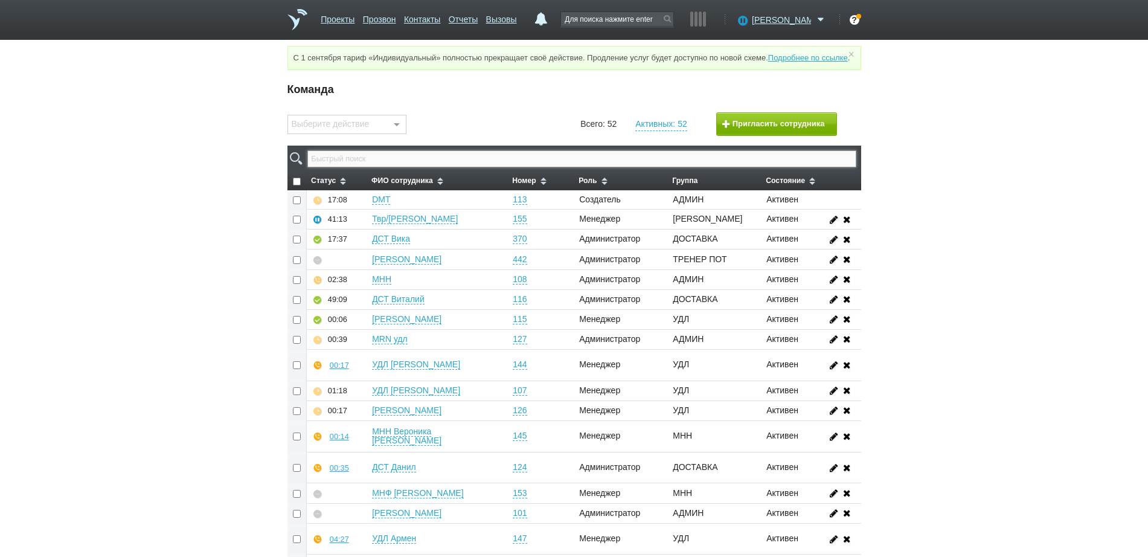
click at [650, 167] on input "text" at bounding box center [581, 158] width 548 height 17
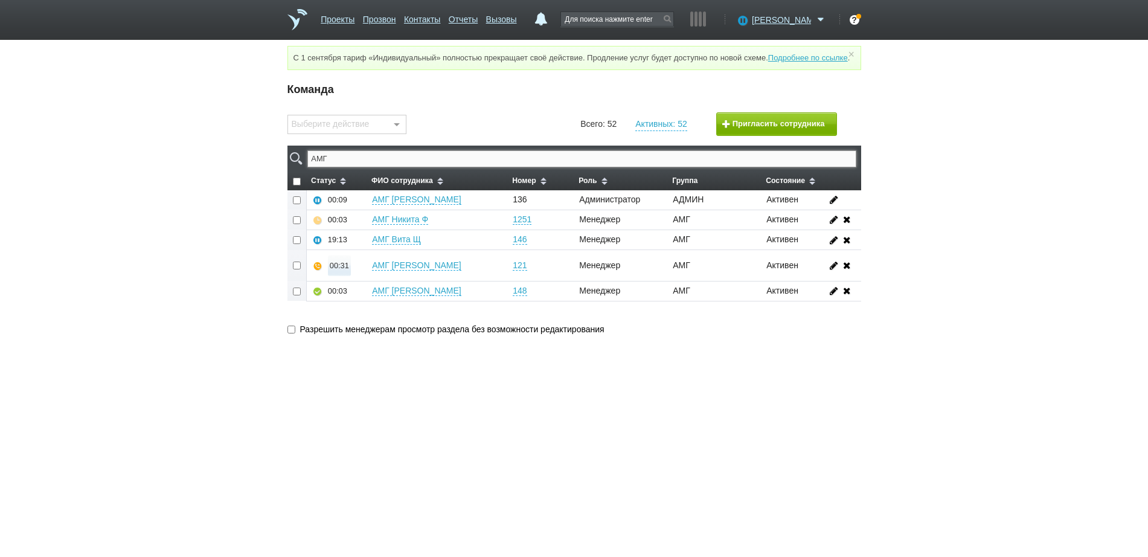
type input "АМГ"
click at [346, 270] on div "00:31" at bounding box center [339, 265] width 19 height 9
click at [362, 231] on button "Прослушать" at bounding box center [375, 222] width 94 height 21
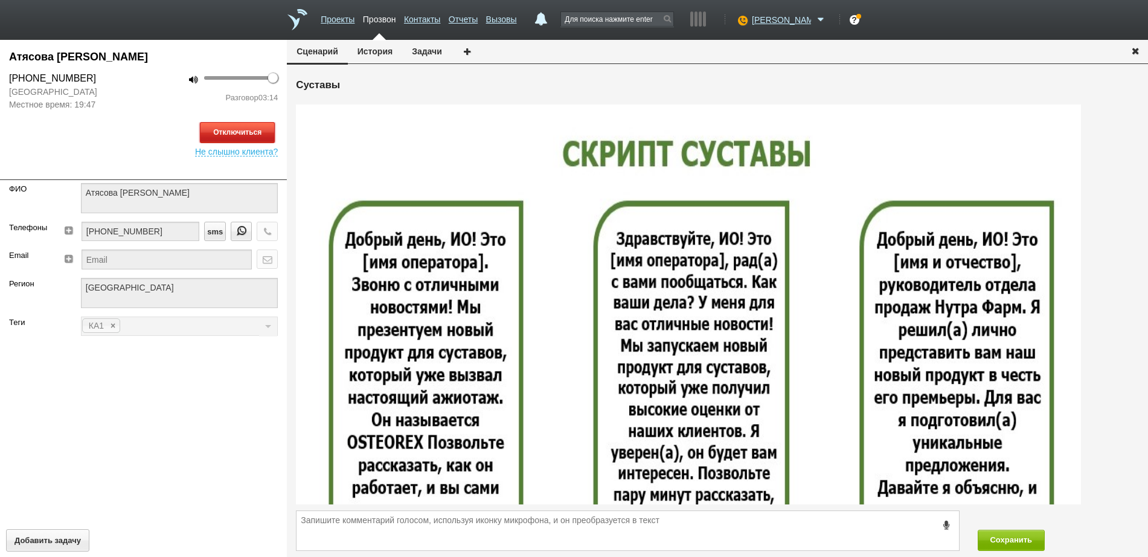
click at [261, 129] on button "Отключиться" at bounding box center [237, 132] width 75 height 21
click at [1136, 49] on icon "button" at bounding box center [1134, 50] width 13 height 9
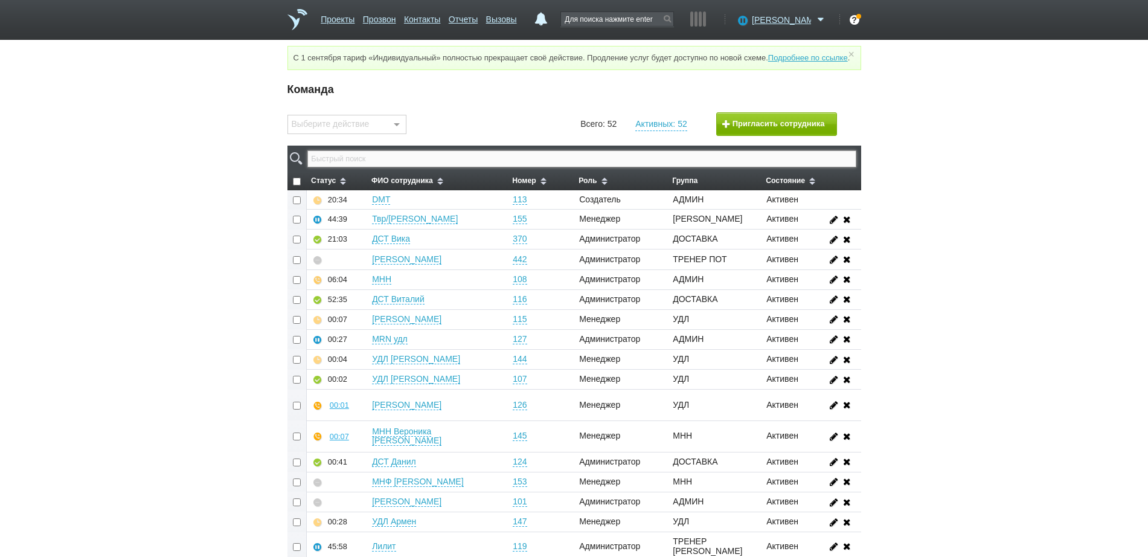
click at [639, 165] on input "text" at bounding box center [581, 158] width 548 height 17
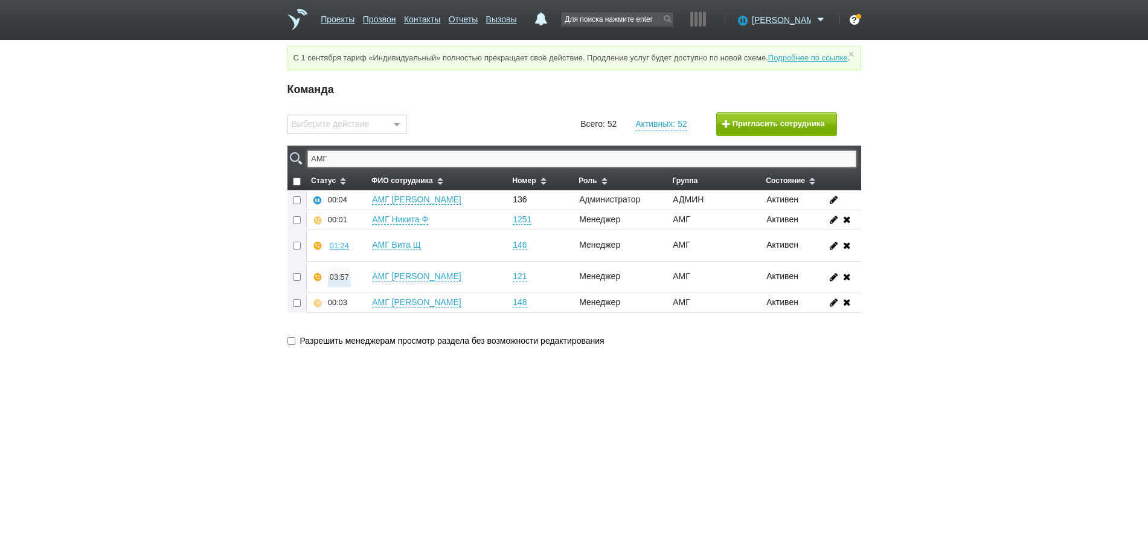
type input "АМГ"
click at [338, 281] on div "03:57" at bounding box center [339, 276] width 19 height 9
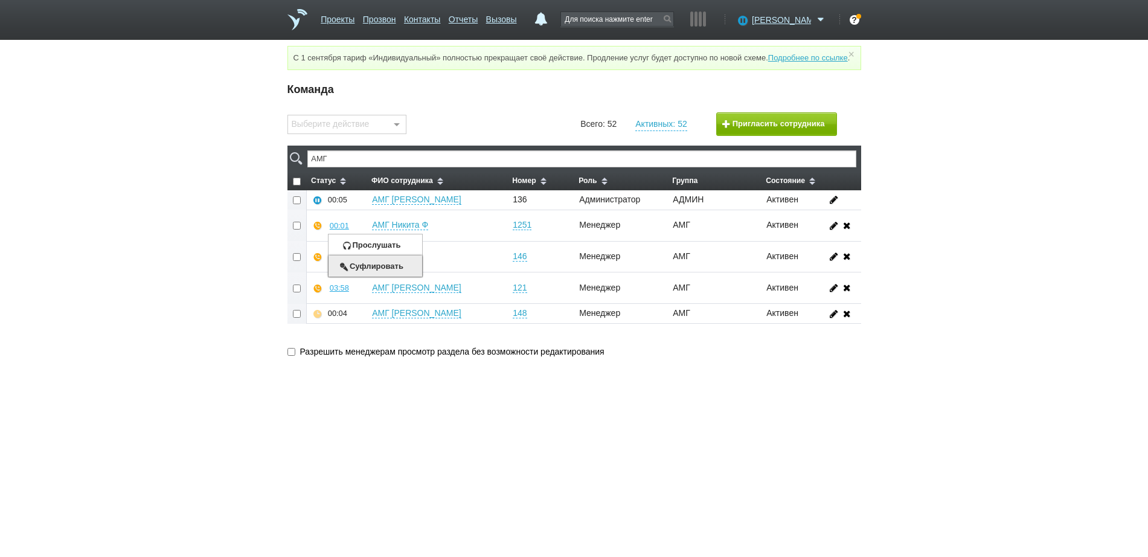
click at [373, 273] on button "Суфлировать" at bounding box center [375, 265] width 94 height 21
